Goal: Task Accomplishment & Management: Manage account settings

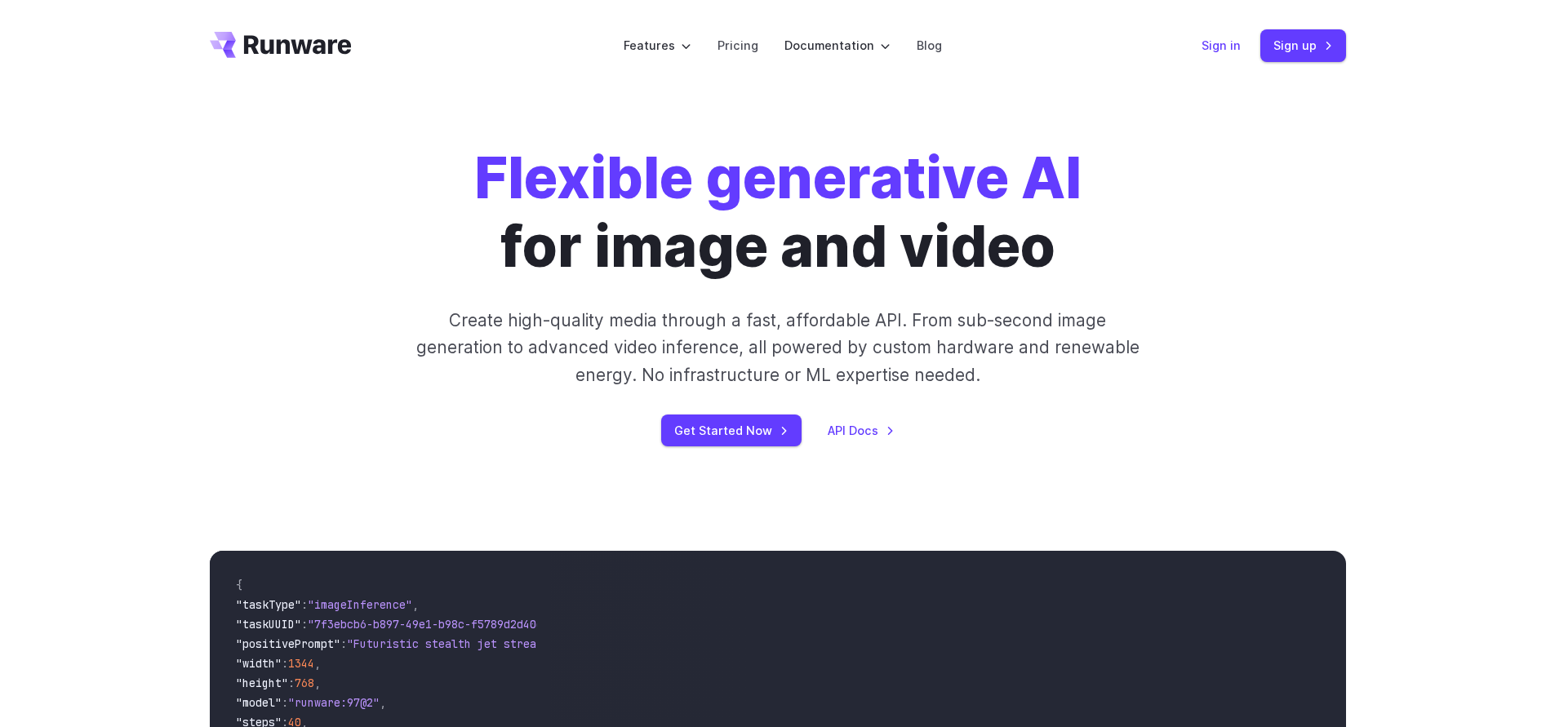
click at [1227, 44] on link "Sign in" at bounding box center [1221, 45] width 39 height 19
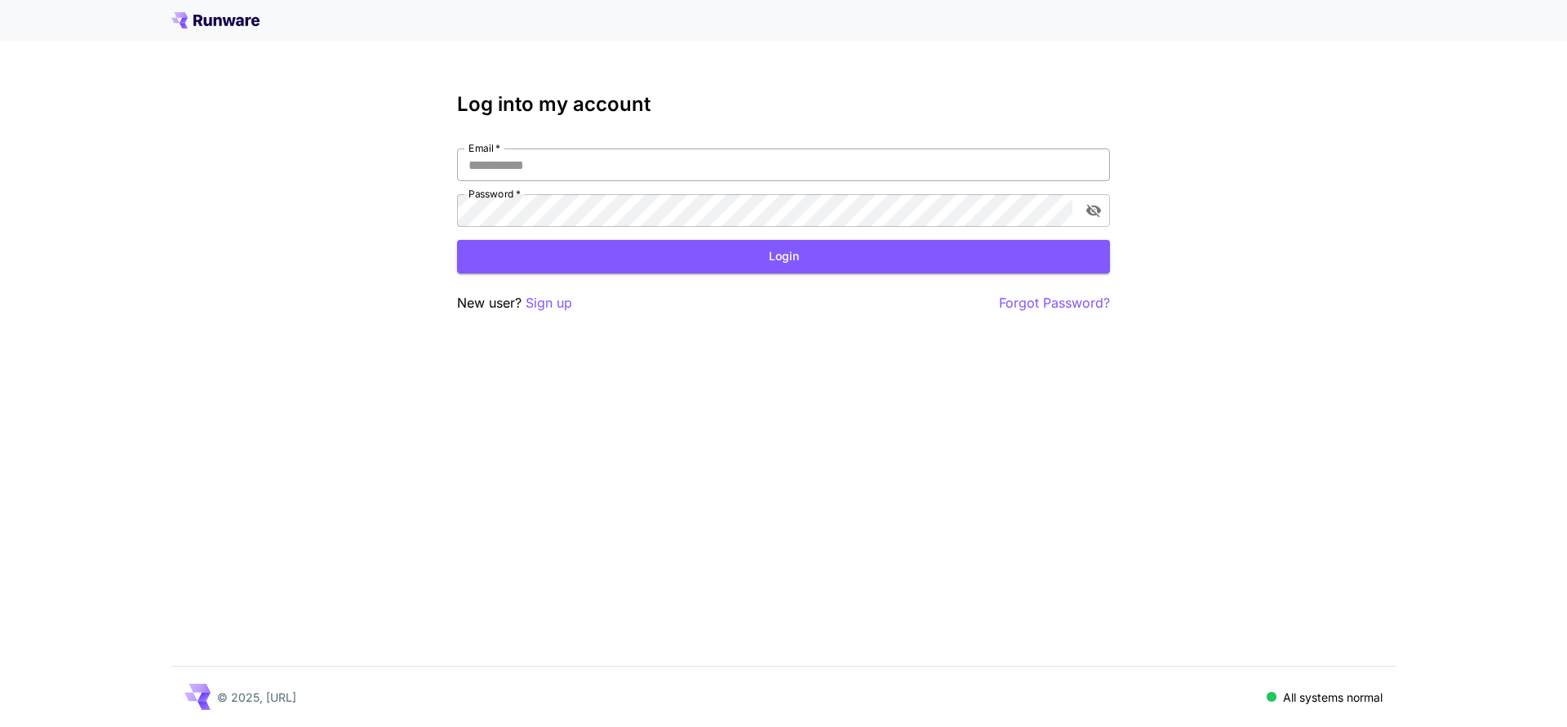
click at [549, 176] on input "Email   *" at bounding box center [783, 165] width 653 height 33
type input "**********"
click at [592, 254] on button "Login" at bounding box center [783, 256] width 653 height 33
click button "Login" at bounding box center [783, 256] width 653 height 33
click at [1087, 207] on icon "toggle password visibility" at bounding box center [1094, 210] width 16 height 16
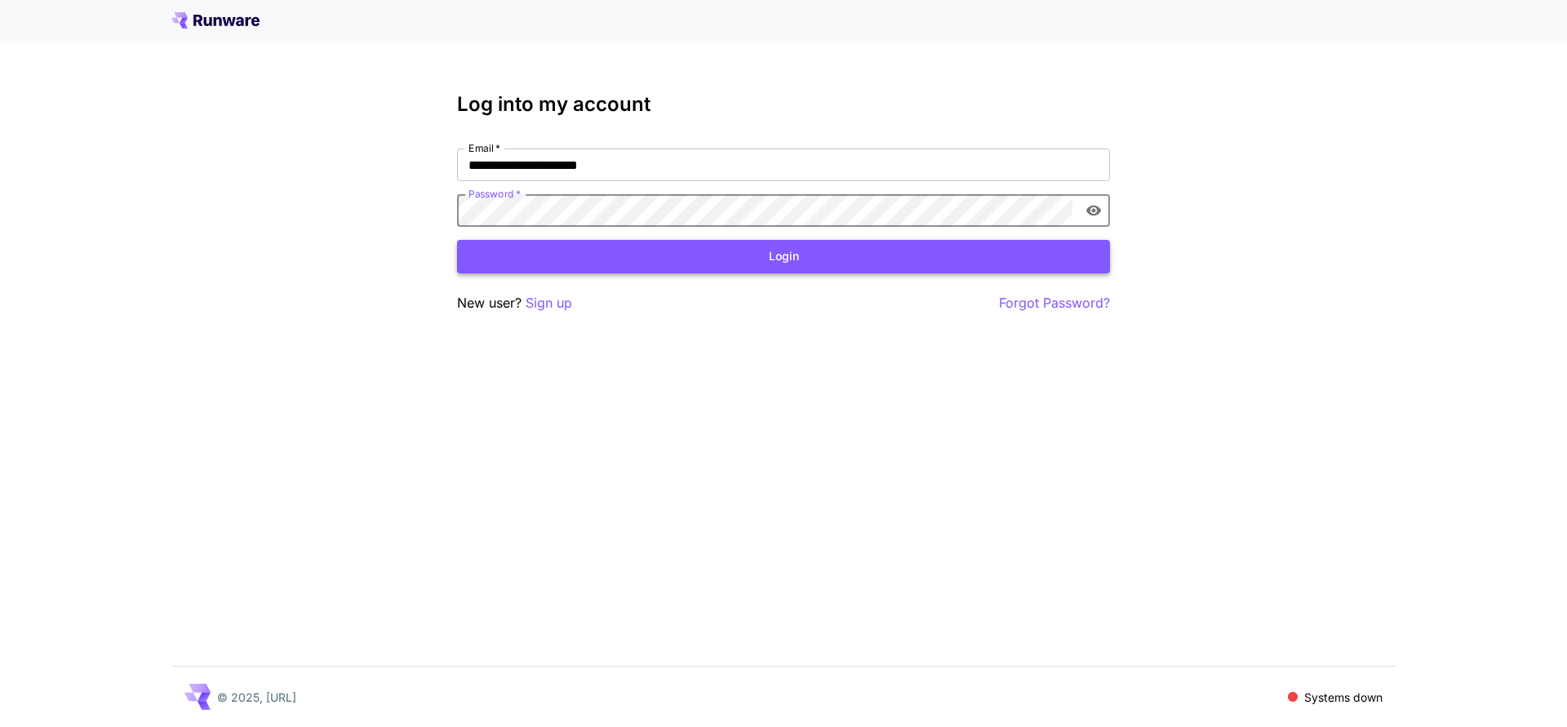
click at [746, 247] on button "Login" at bounding box center [783, 256] width 653 height 33
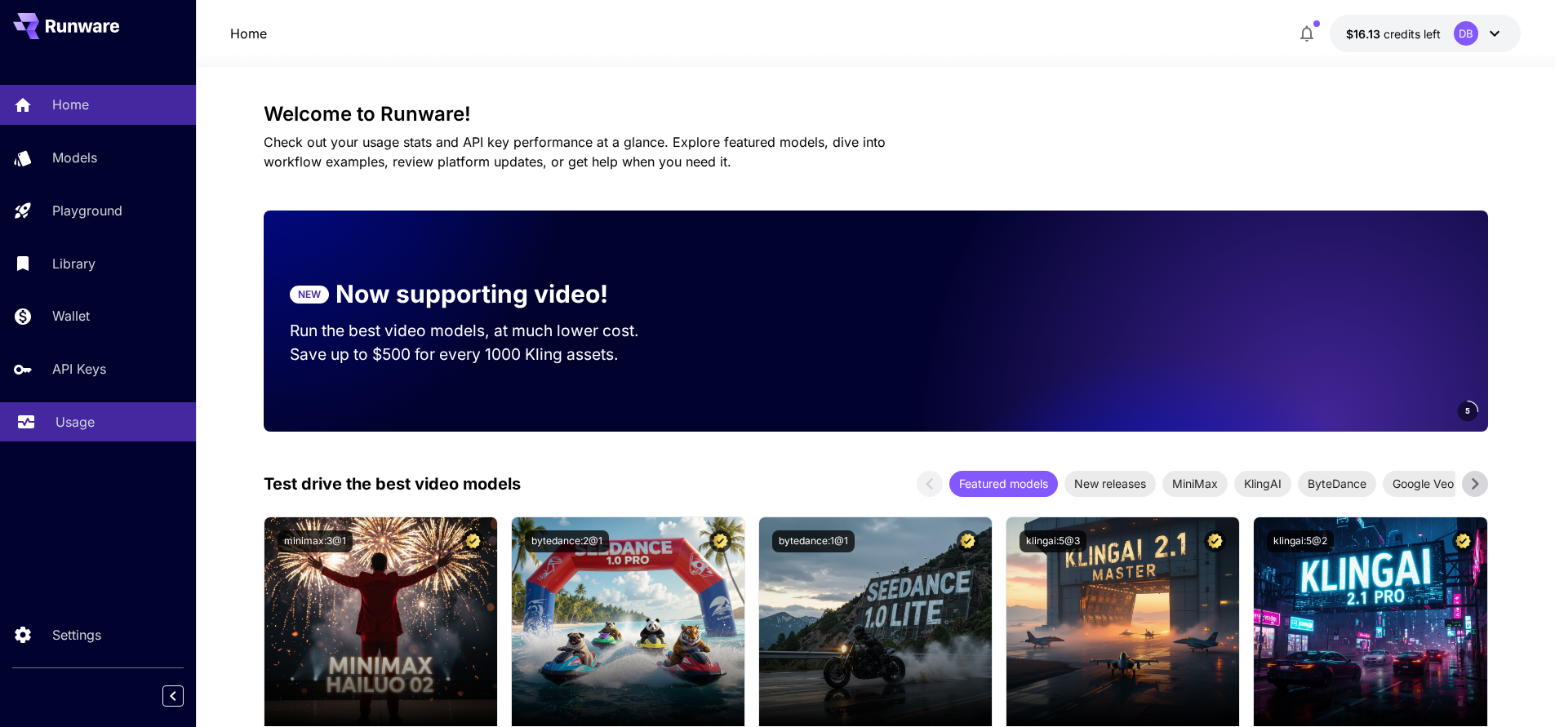
click at [80, 422] on p "Usage" at bounding box center [75, 422] width 39 height 20
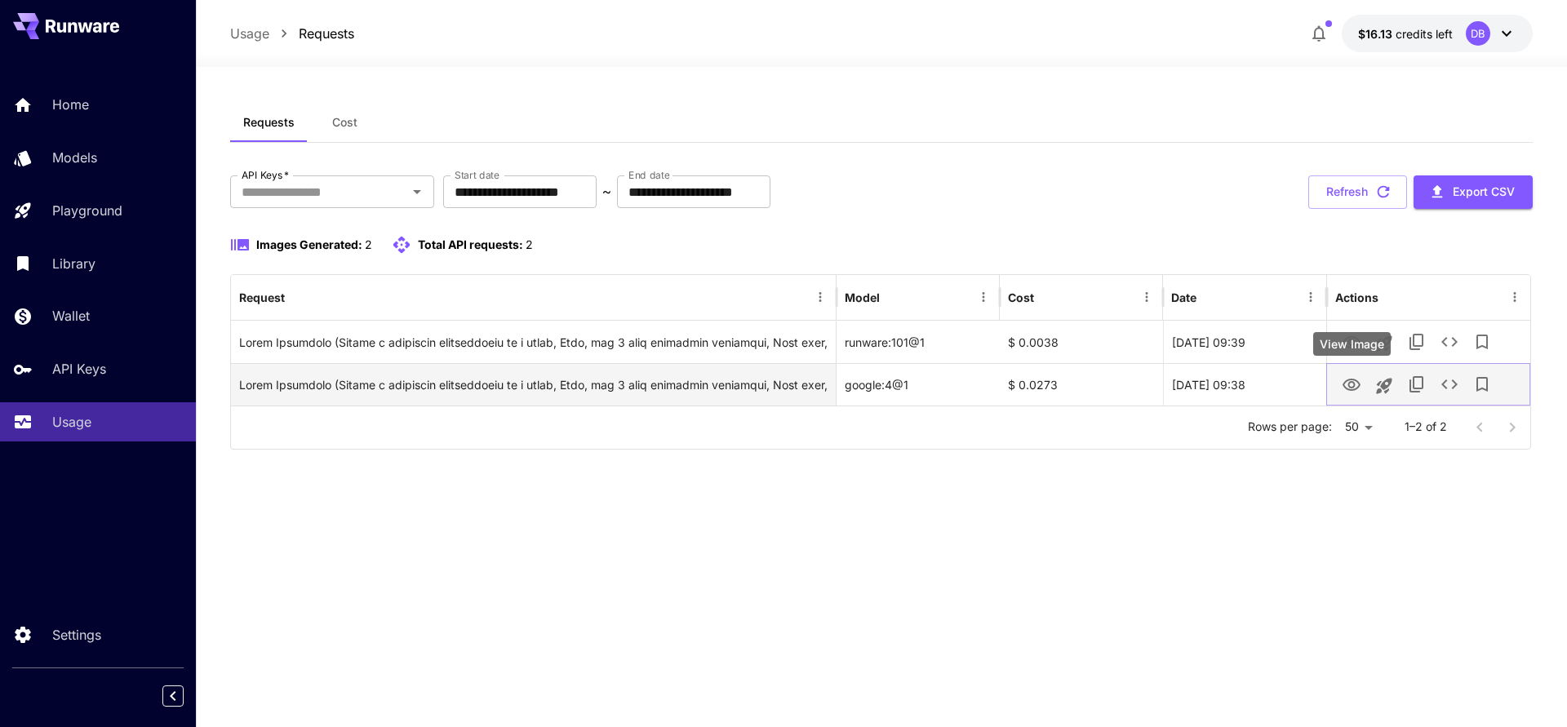
click at [1357, 380] on icon "View Image" at bounding box center [1352, 386] width 20 height 20
click at [1353, 383] on icon "View Image" at bounding box center [1352, 385] width 18 height 12
